Goal: Information Seeking & Learning: Learn about a topic

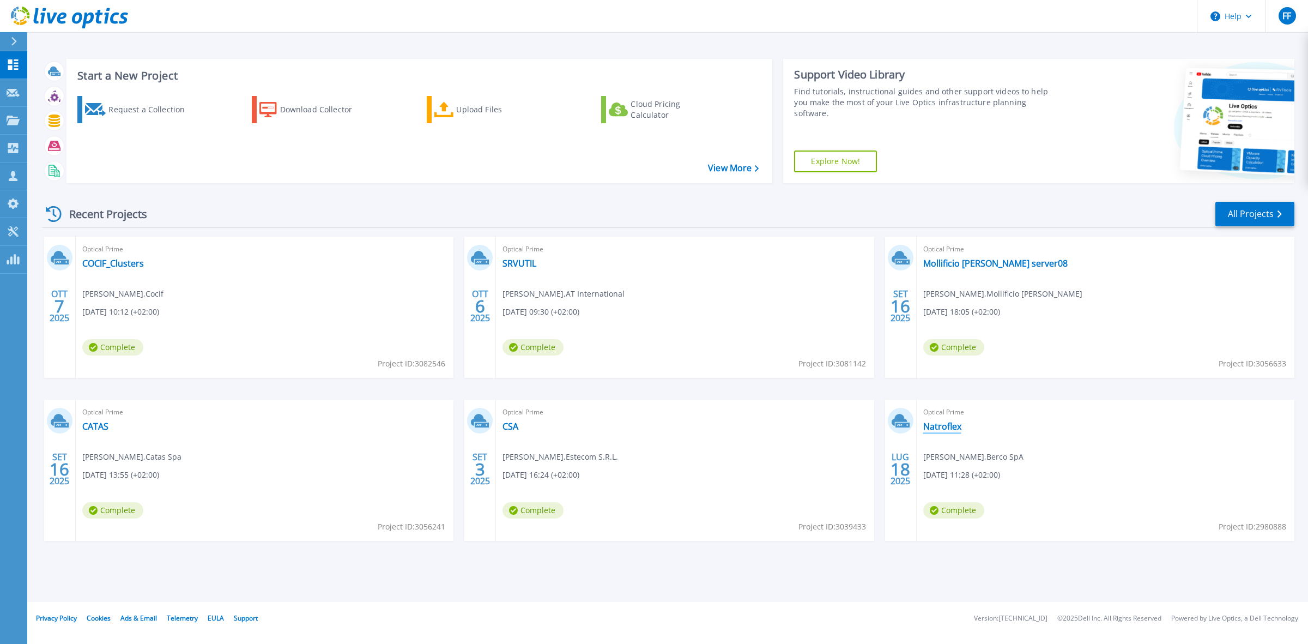
click at [944, 424] on link "Natroflex" at bounding box center [942, 426] width 38 height 11
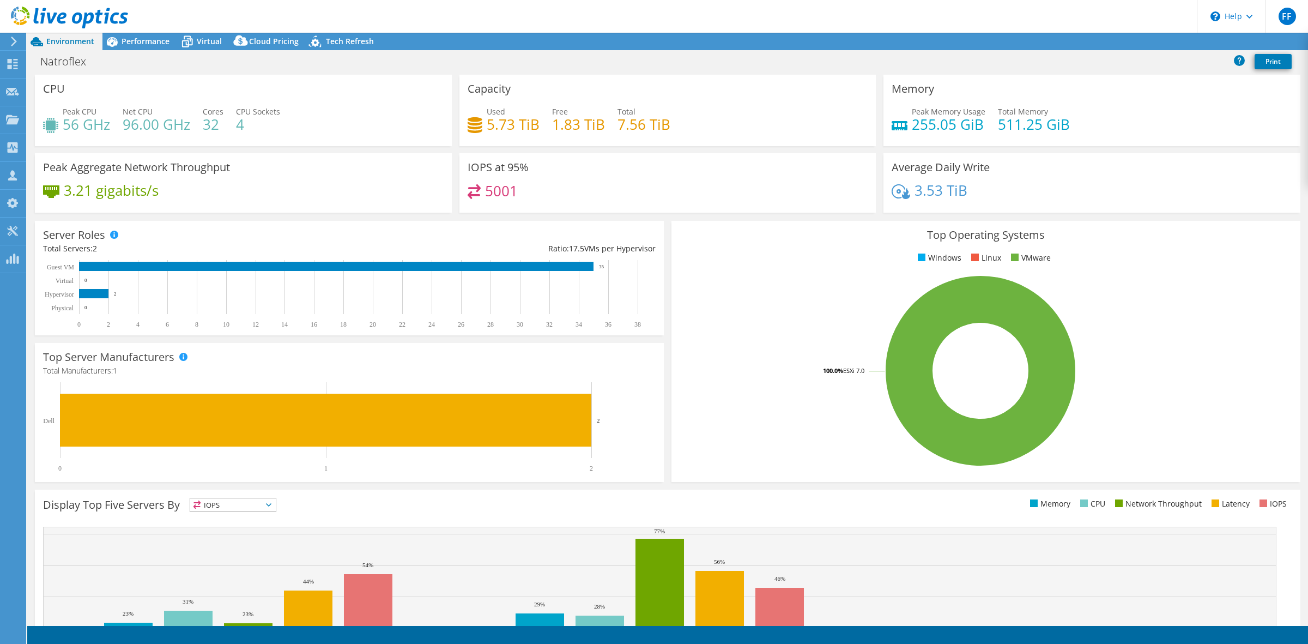
select select "USD"
click at [159, 41] on span "Performance" at bounding box center [146, 41] width 48 height 10
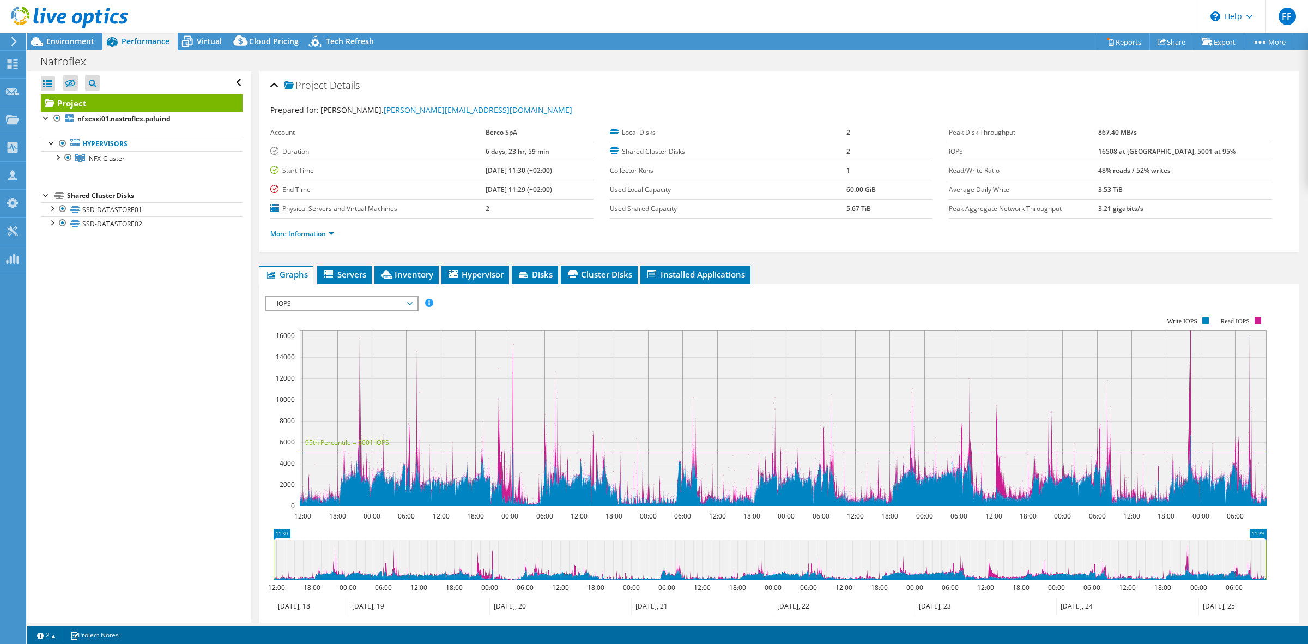
click at [345, 304] on span "IOPS" at bounding box center [341, 303] width 140 height 13
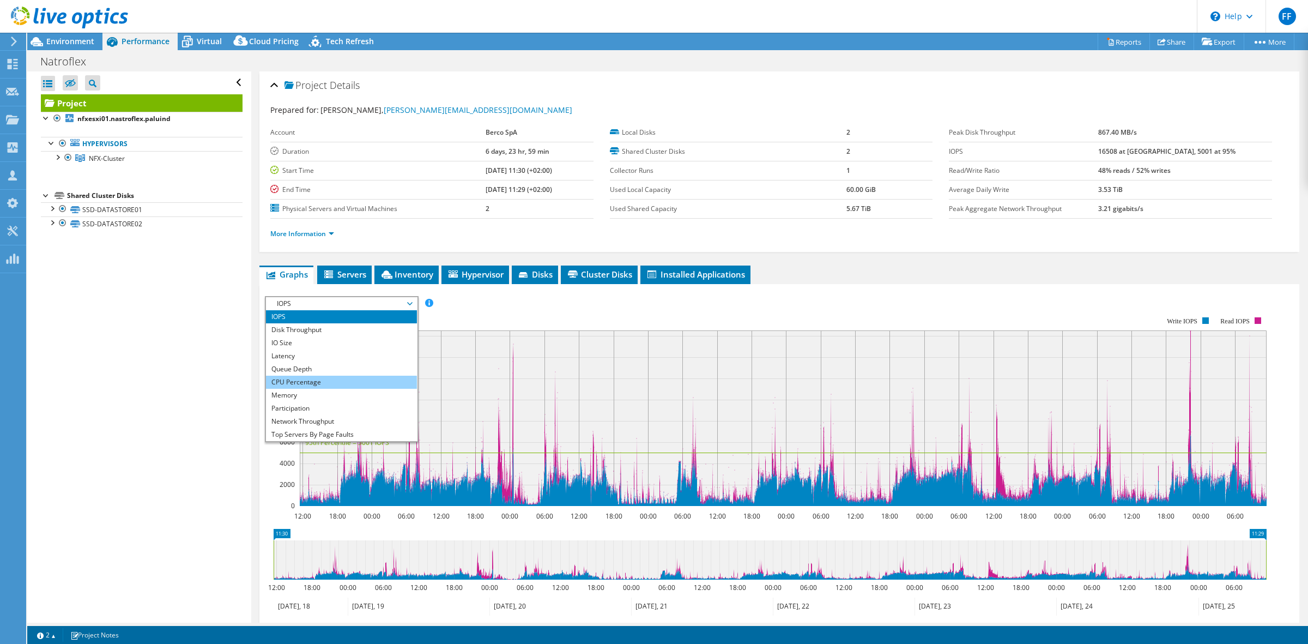
click at [330, 379] on li "CPU Percentage" at bounding box center [341, 381] width 151 height 13
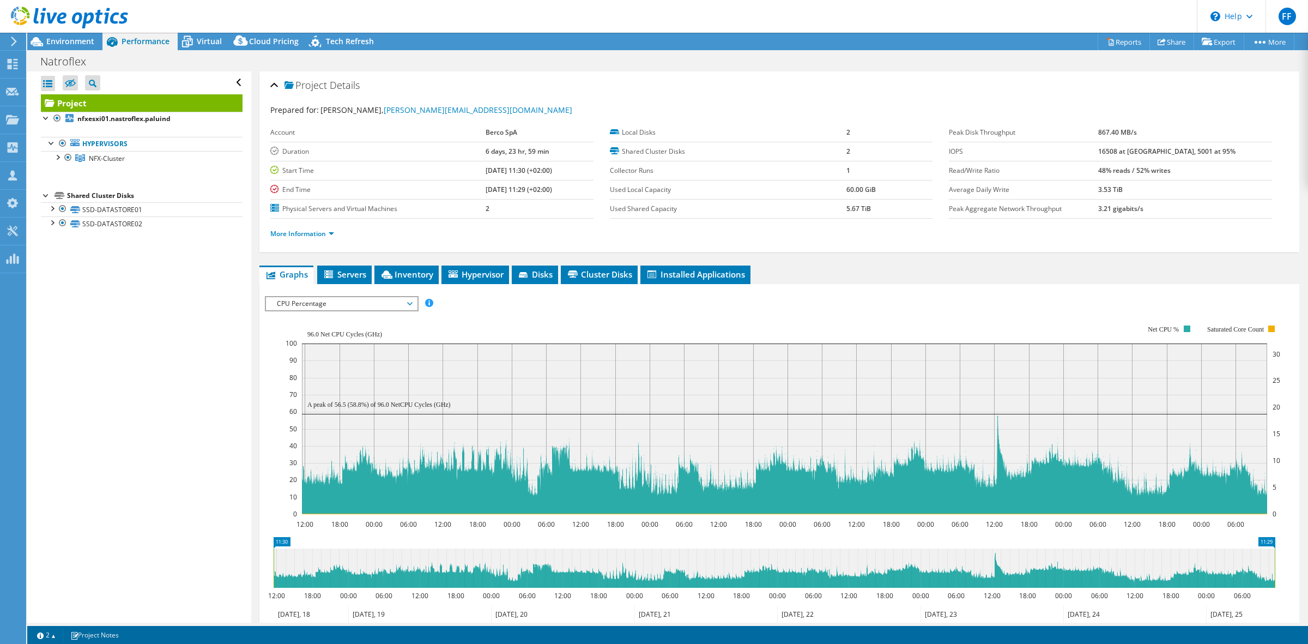
click at [327, 304] on span "CPU Percentage" at bounding box center [341, 303] width 140 height 13
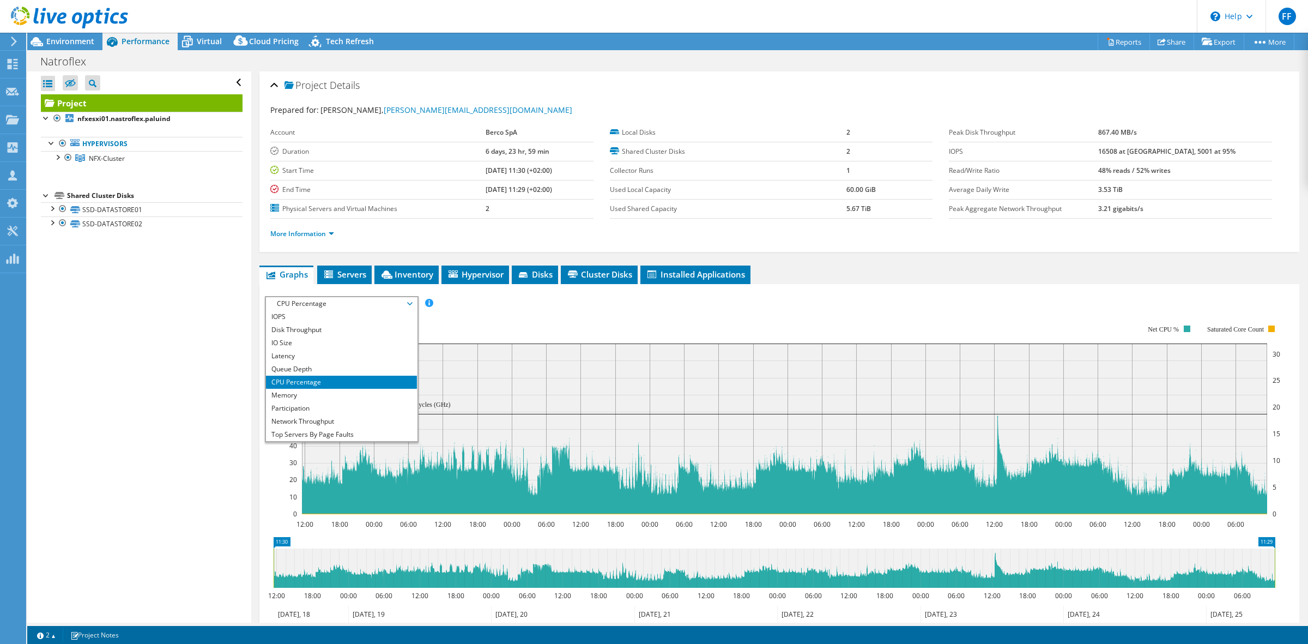
click at [472, 304] on div "IOPS Disk Throughput IO Size Latency Queue Depth CPU Percentage Memory Page Fau…" at bounding box center [779, 303] width 1029 height 15
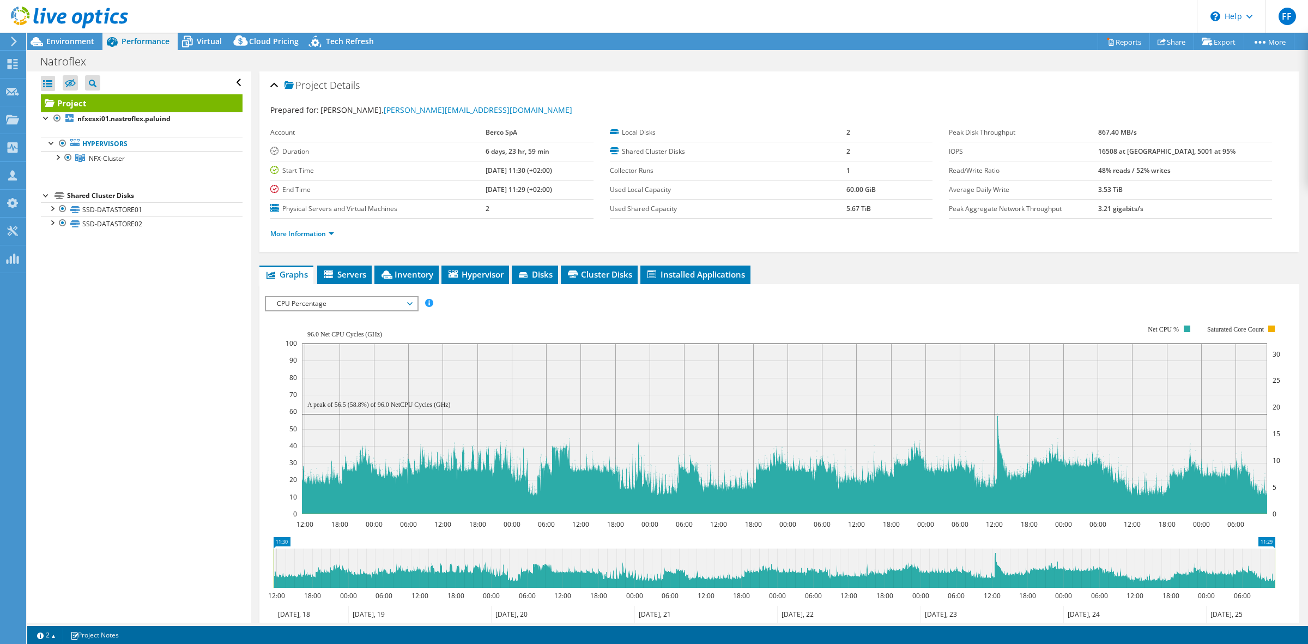
click at [289, 302] on span "CPU Percentage" at bounding box center [341, 303] width 140 height 13
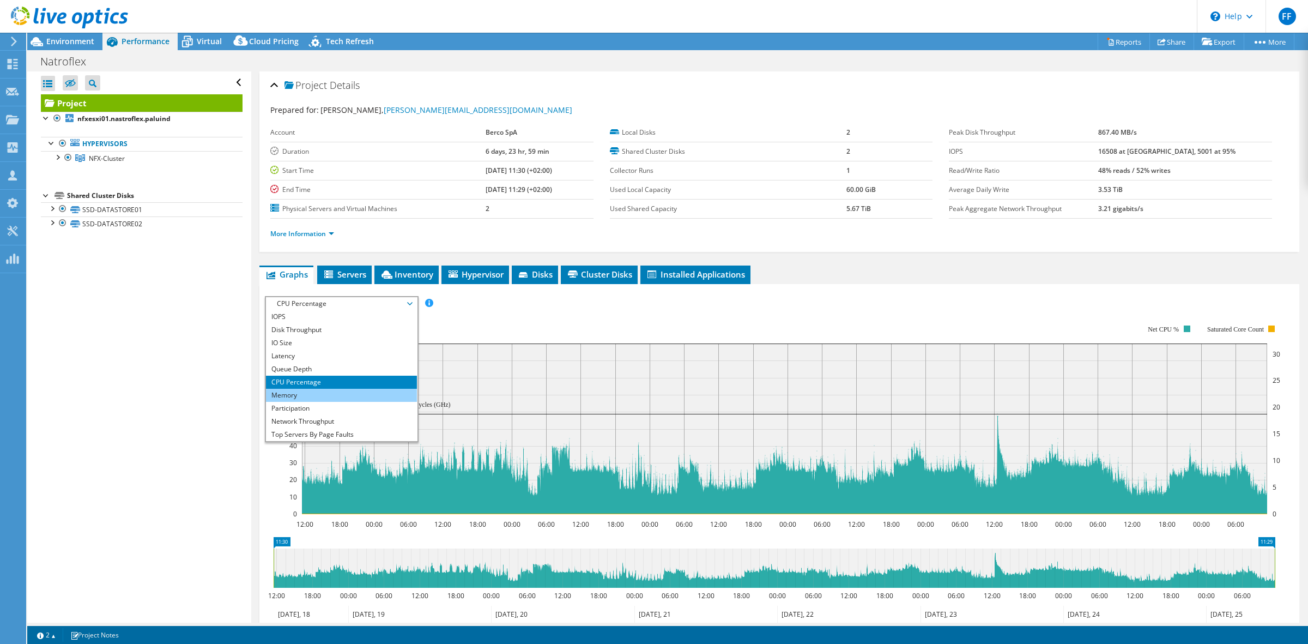
click at [314, 393] on li "Memory" at bounding box center [341, 395] width 151 height 13
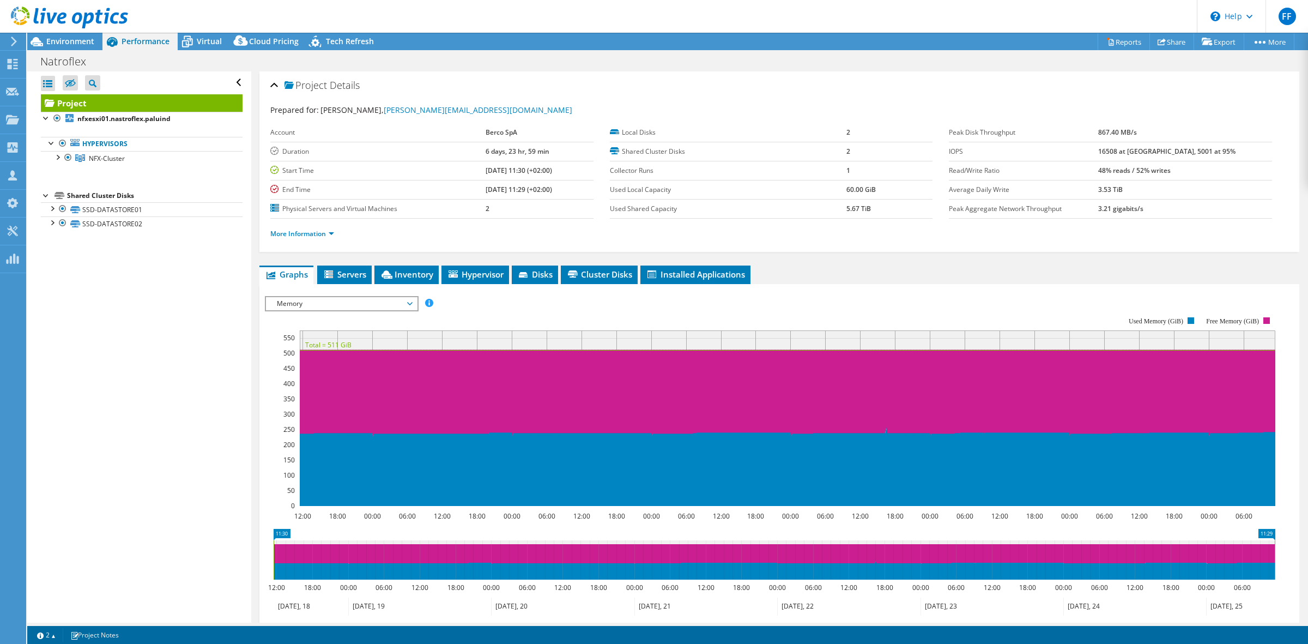
click at [295, 301] on span "Memory" at bounding box center [341, 303] width 140 height 13
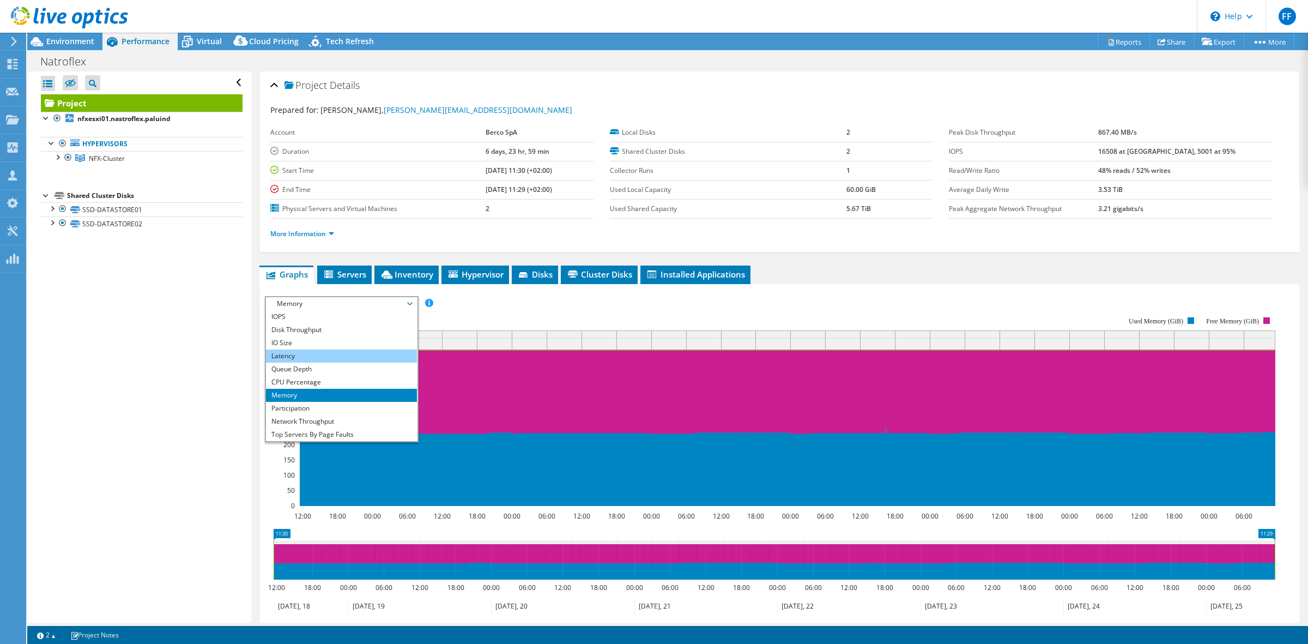
click at [299, 355] on li "Latency" at bounding box center [341, 355] width 151 height 13
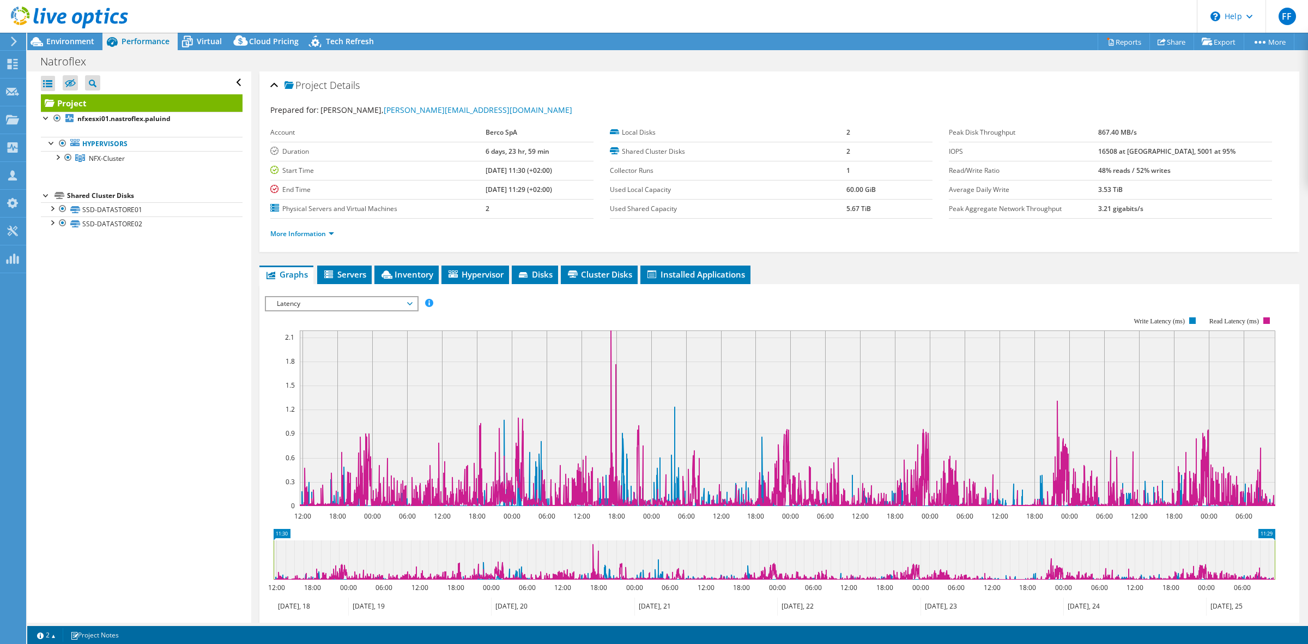
click at [310, 304] on span "Latency" at bounding box center [341, 303] width 140 height 13
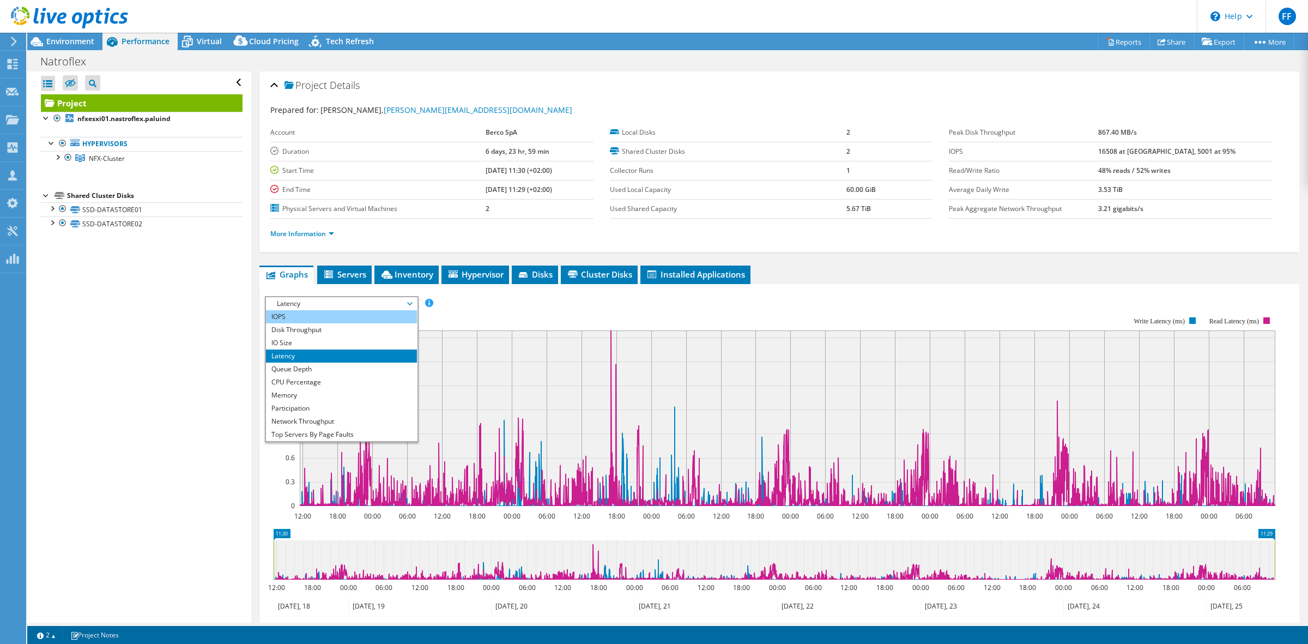
click at [293, 319] on li "IOPS" at bounding box center [341, 316] width 151 height 13
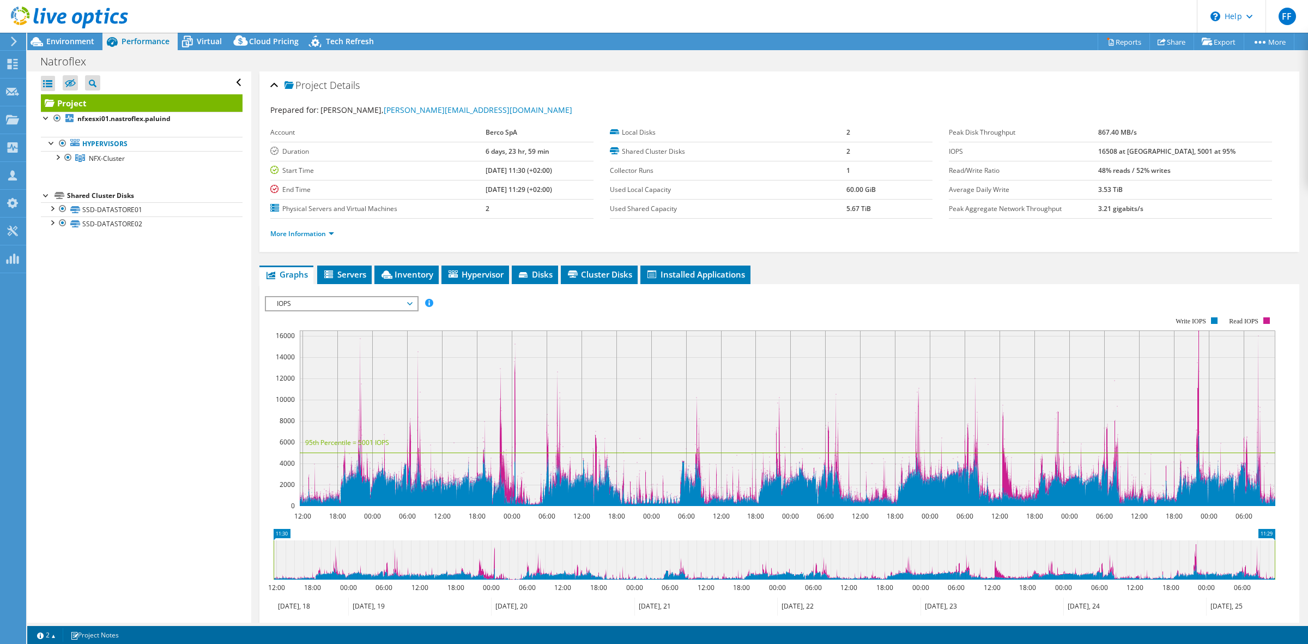
click at [338, 300] on span "IOPS" at bounding box center [341, 303] width 140 height 13
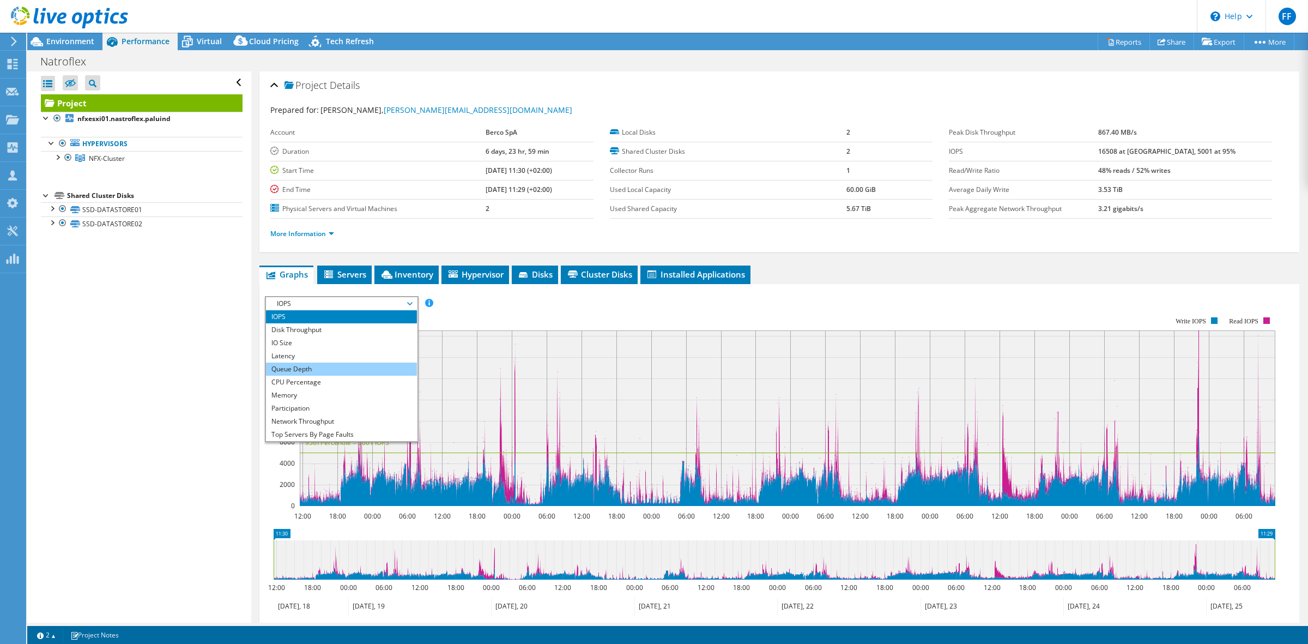
click at [330, 366] on li "Queue Depth" at bounding box center [341, 368] width 151 height 13
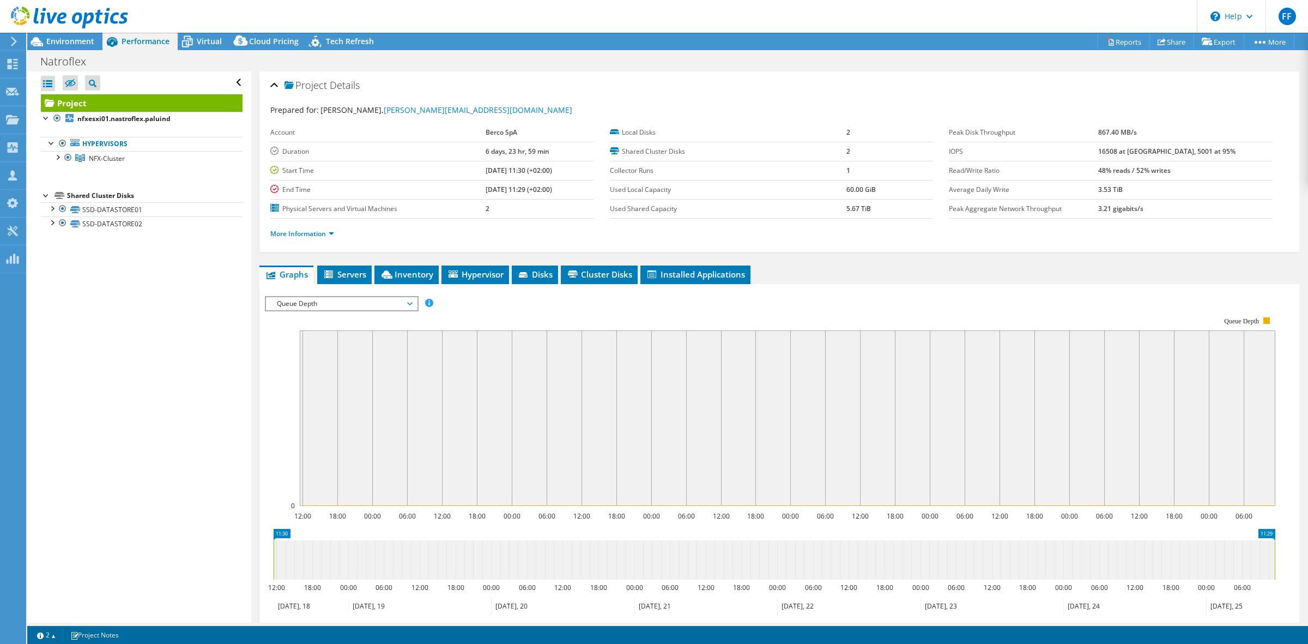
click at [306, 303] on span "Queue Depth" at bounding box center [341, 303] width 140 height 13
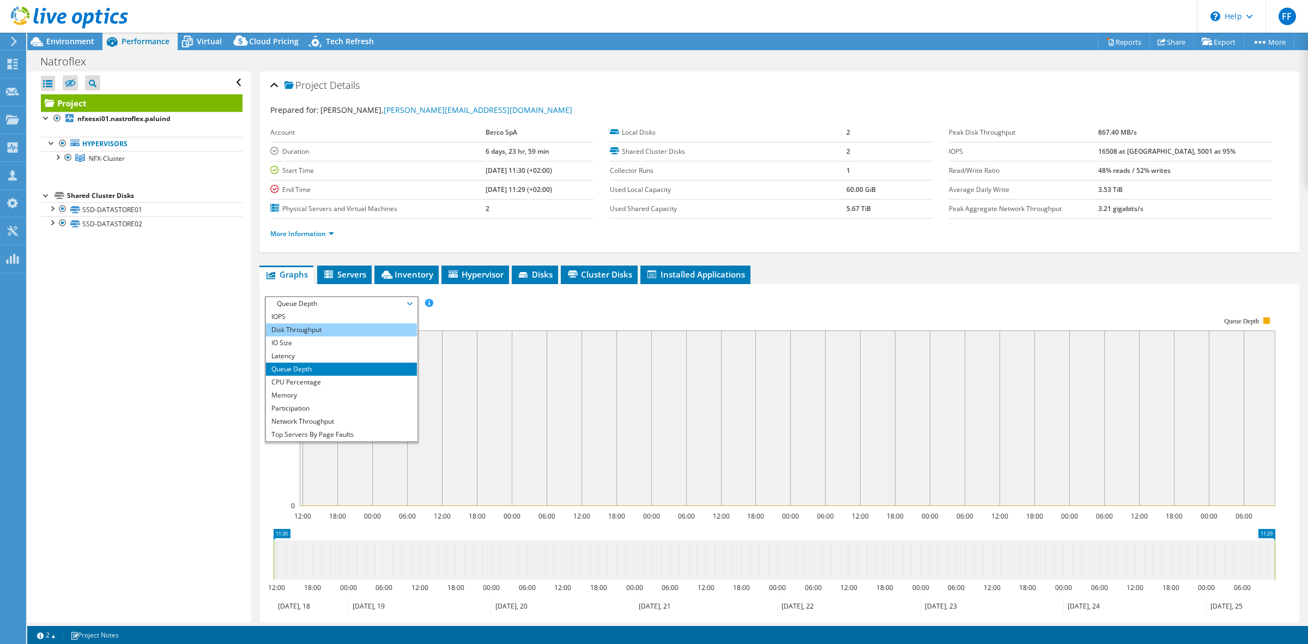
click at [303, 328] on li "Disk Throughput" at bounding box center [341, 329] width 151 height 13
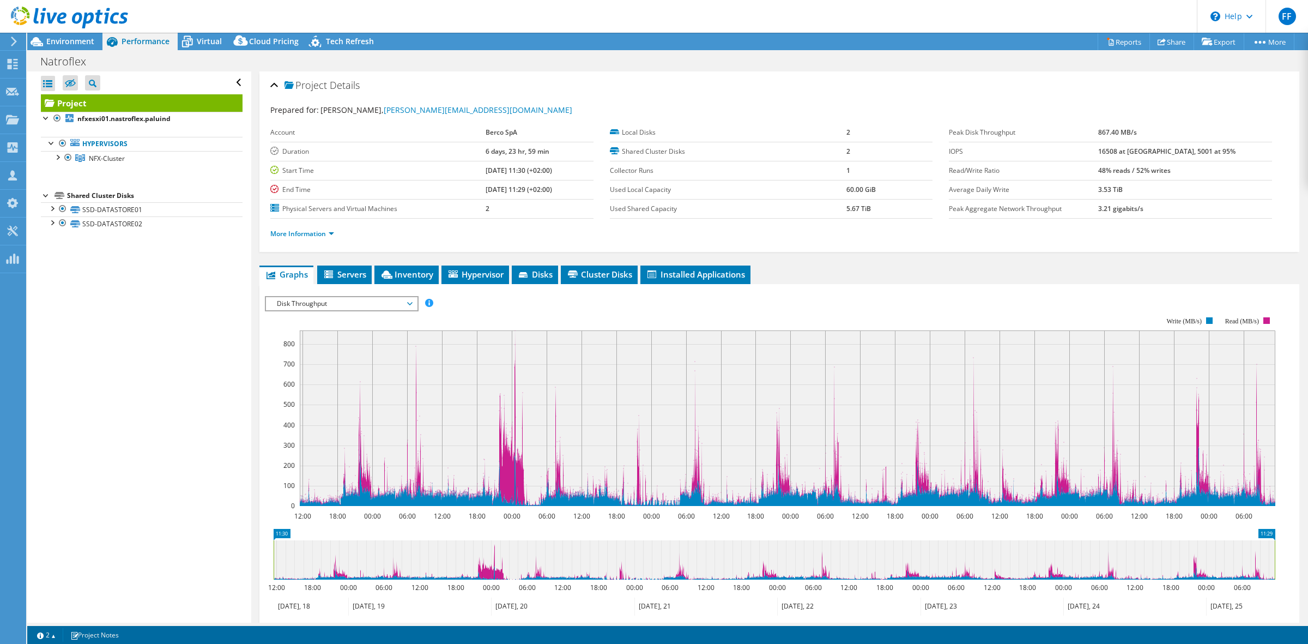
click at [395, 305] on span "Disk Throughput" at bounding box center [341, 303] width 140 height 13
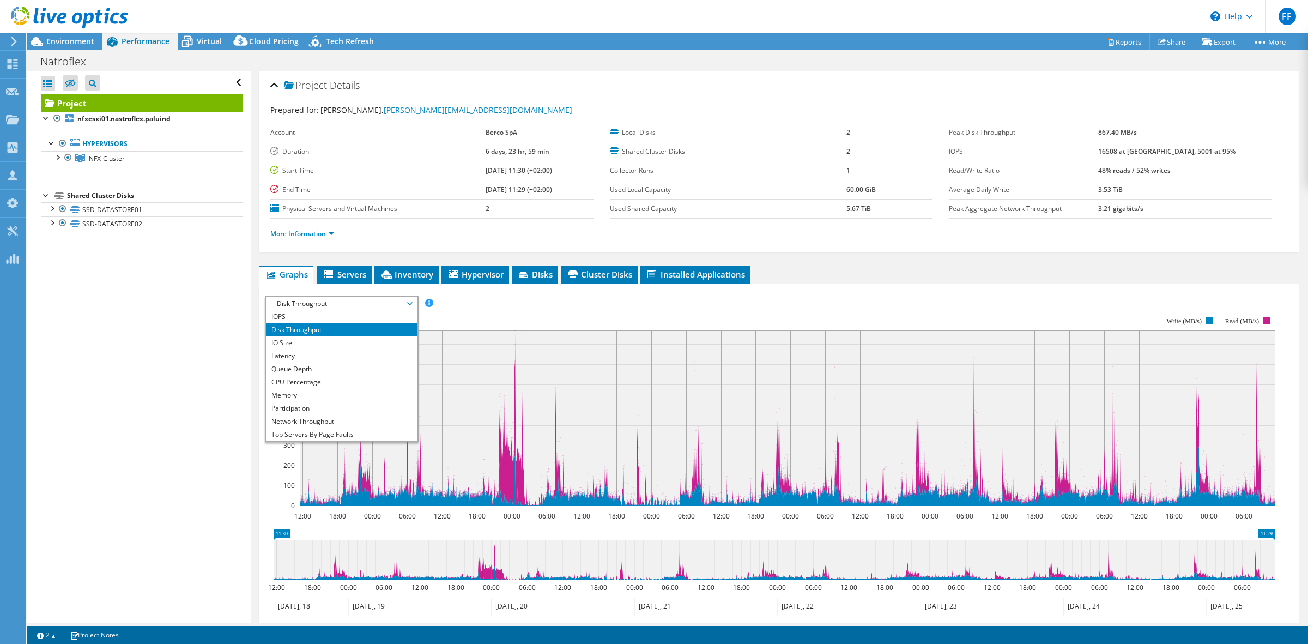
click at [579, 337] on rect at bounding box center [787, 417] width 975 height 175
